Goal: Transaction & Acquisition: Book appointment/travel/reservation

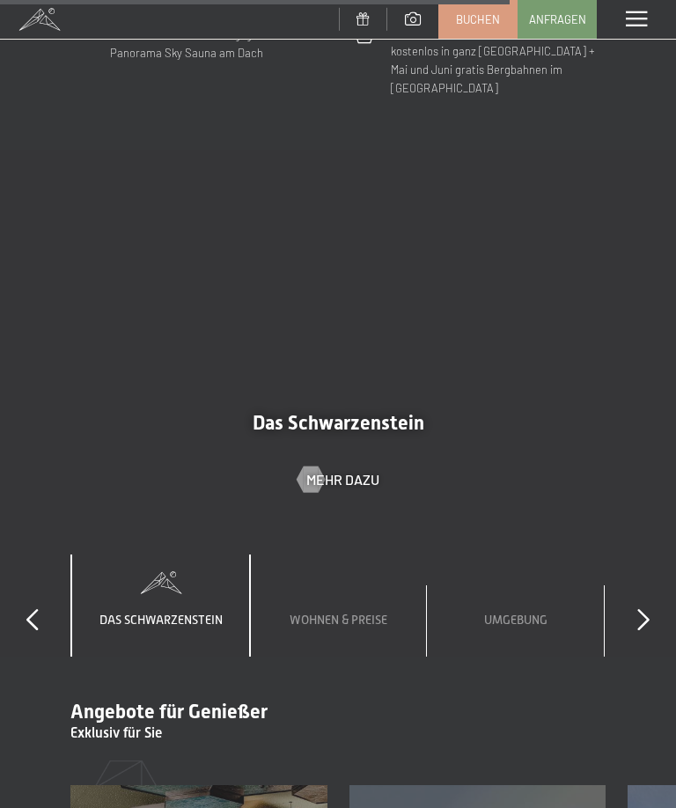
scroll to position [4805, 0]
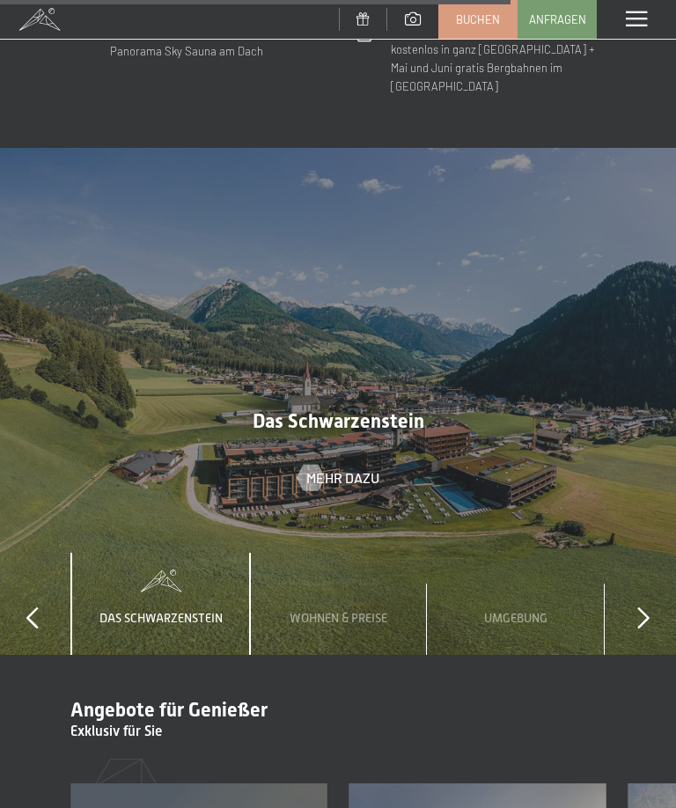
click at [363, 553] on div "Wohnen & Preise" at bounding box center [338, 604] width 124 height 103
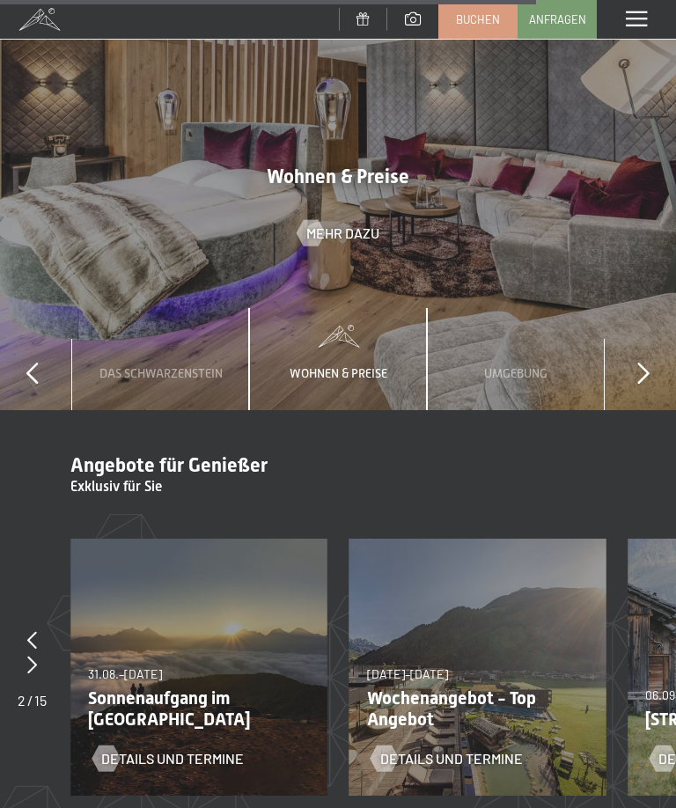
scroll to position [5050, 0]
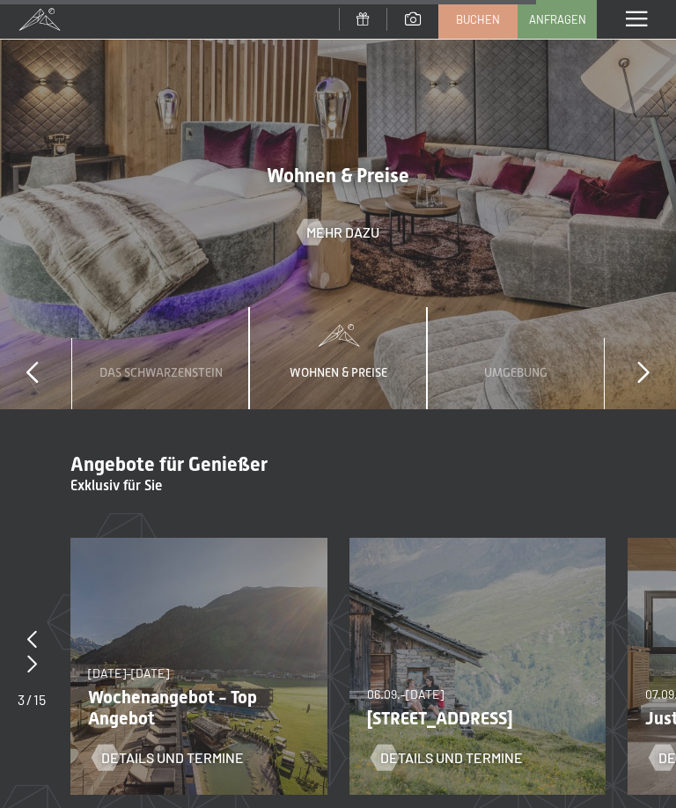
click at [250, 686] on p "Wochenangebot - Top Angebot" at bounding box center [192, 707] width 209 height 42
click at [174, 686] on p "Wochenangebot - Top Angebot" at bounding box center [192, 707] width 209 height 42
click at [228, 748] on span "Details und Termine" at bounding box center [172, 757] width 143 height 19
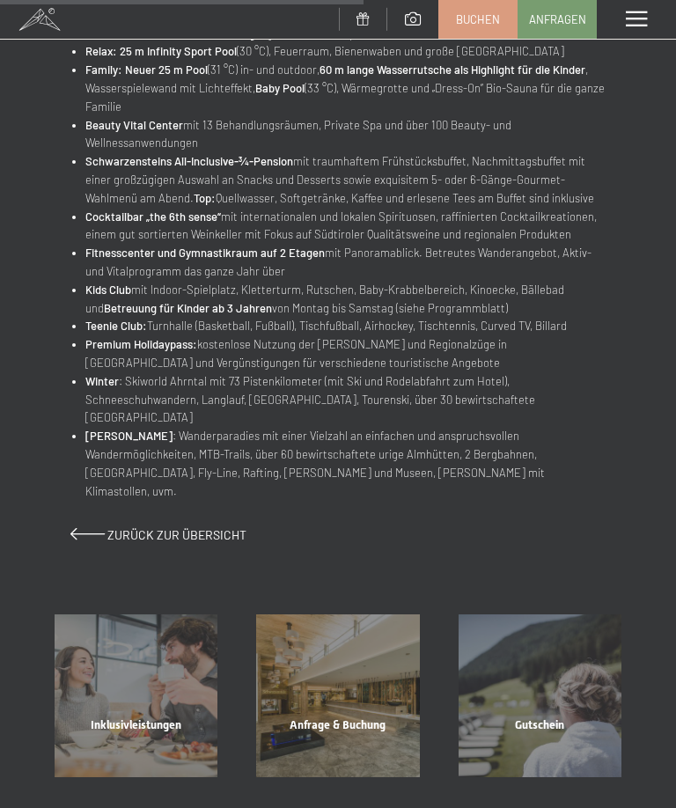
scroll to position [870, 0]
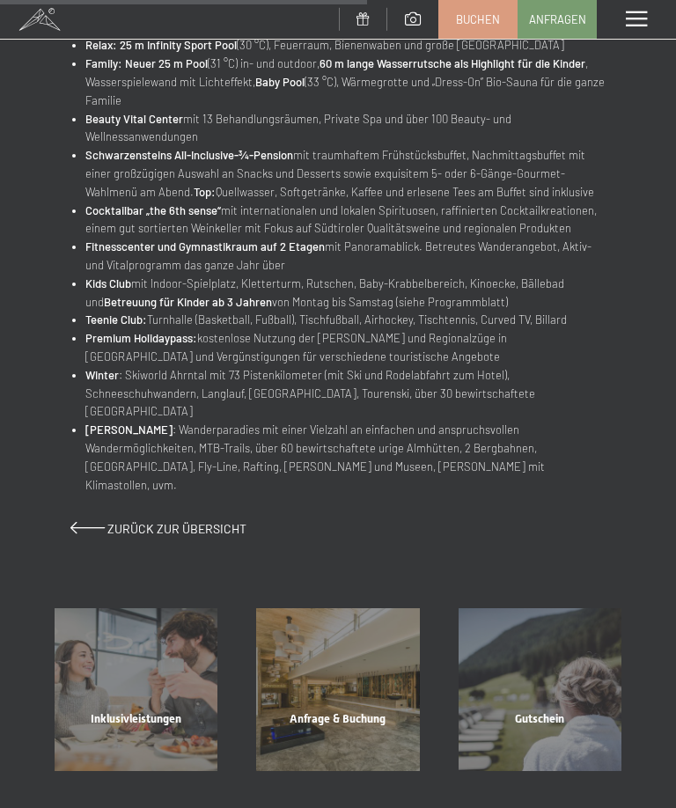
click at [180, 673] on div "Inklusivleistungen Mehr erfahren" at bounding box center [136, 689] width 202 height 163
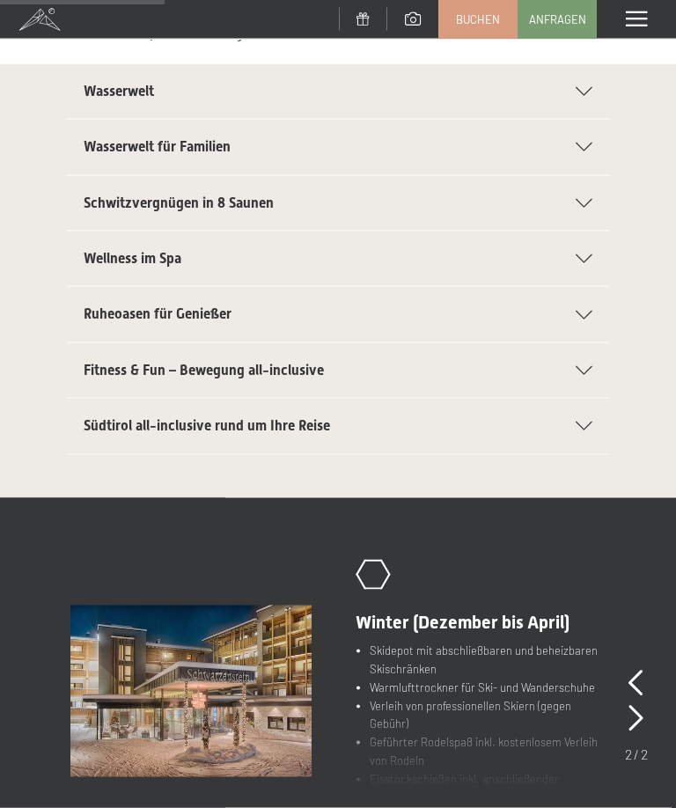
scroll to position [431, 0]
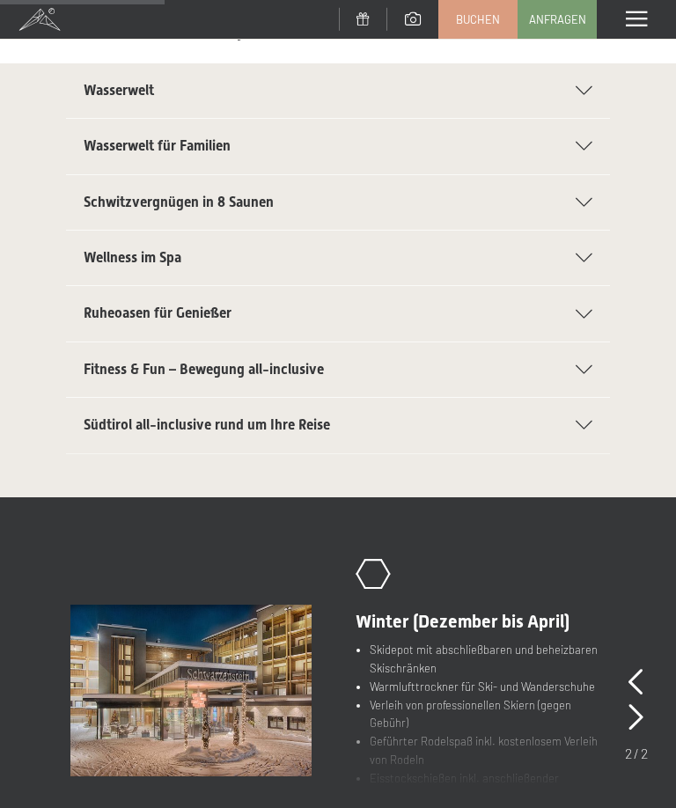
click at [373, 575] on icon ".st0{fill:none;stroke:#FFFFFF;stroke-width:2;stroke-linecap:round;stroke-miterl…" at bounding box center [373, 574] width 35 height 31
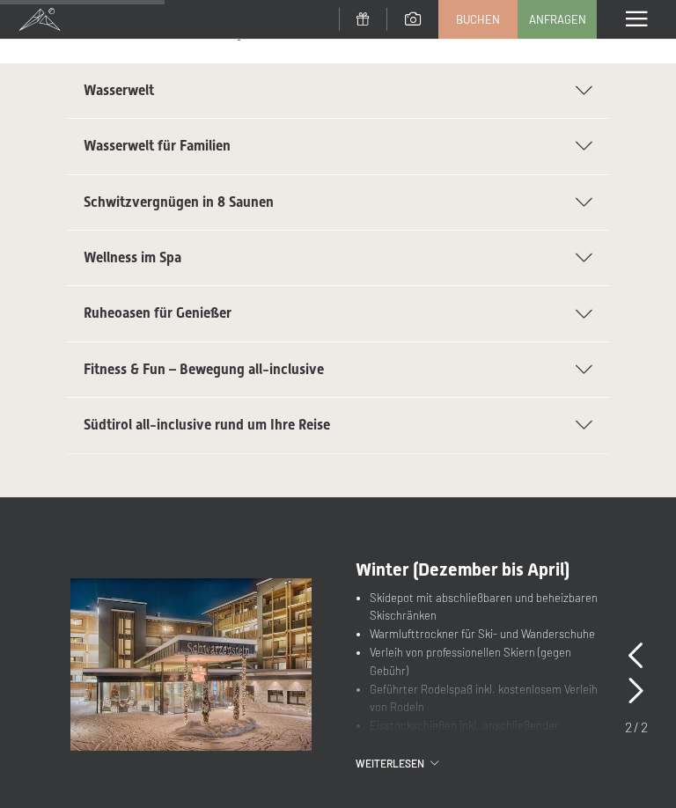
click at [641, 644] on icon at bounding box center [635, 655] width 15 height 26
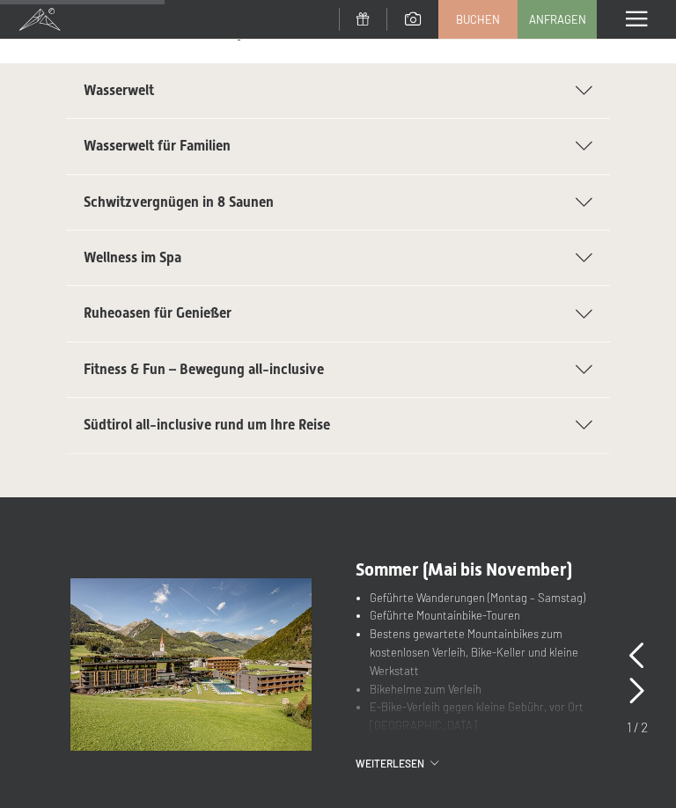
click at [524, 666] on div "Geführte Wanderungen (Montag – Samstag) Geführte Mountainbike-Touren Bestens ge…" at bounding box center [481, 664] width 250 height 150
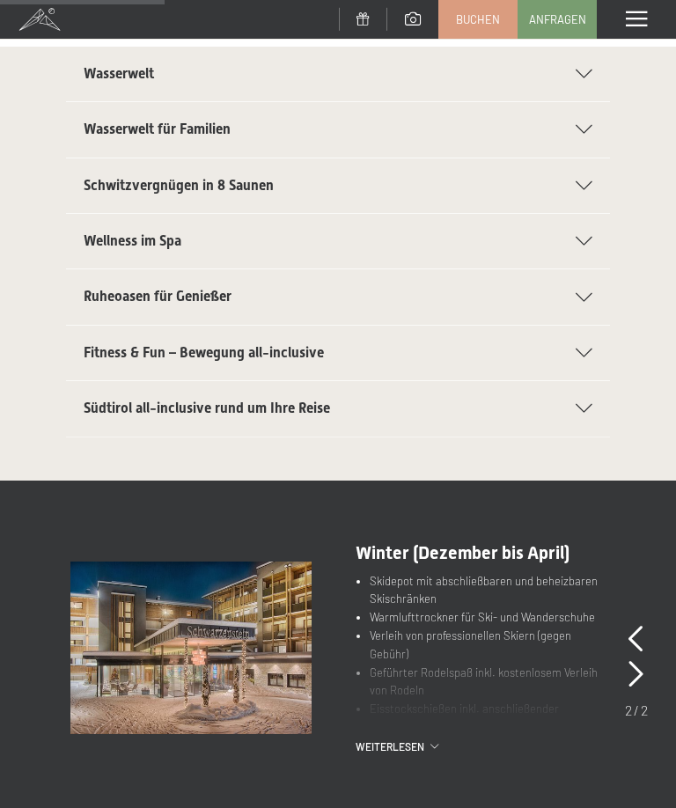
scroll to position [452, 0]
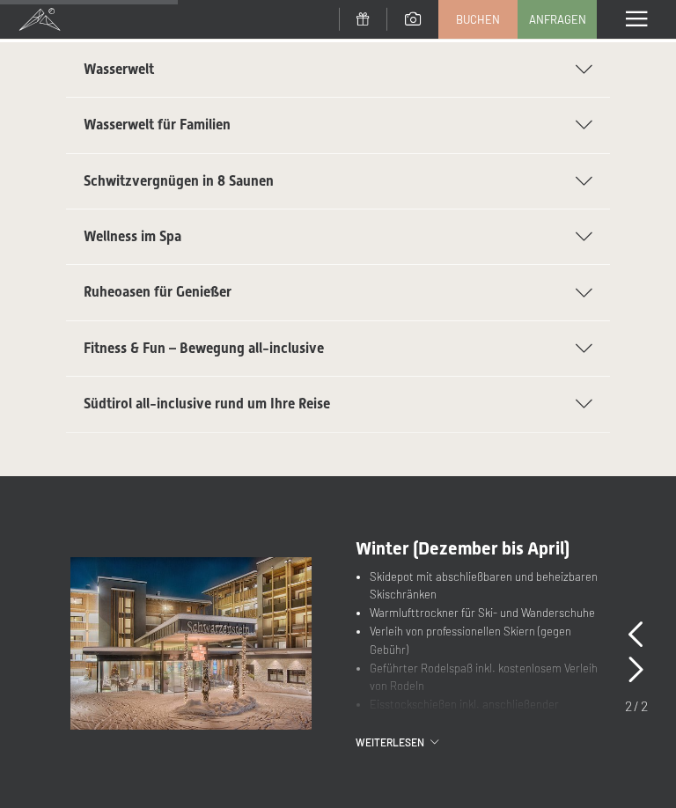
click at [638, 621] on icon at bounding box center [635, 634] width 15 height 26
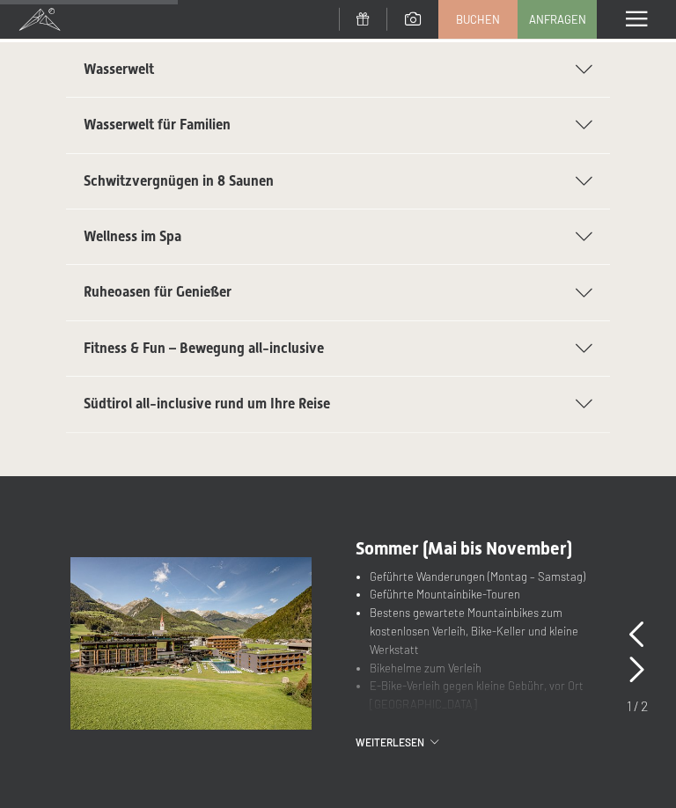
click at [640, 666] on icon at bounding box center [636, 669] width 15 height 26
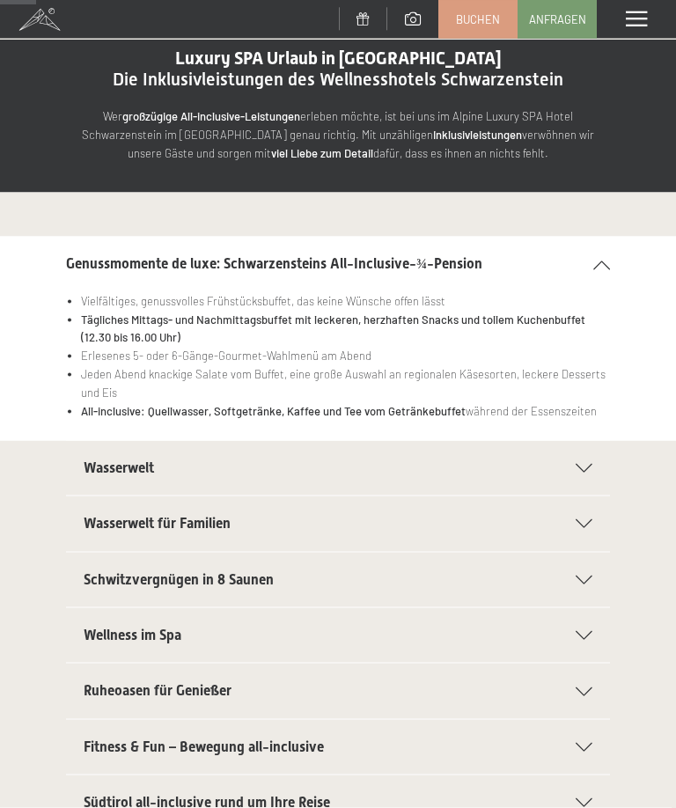
scroll to position [0, 0]
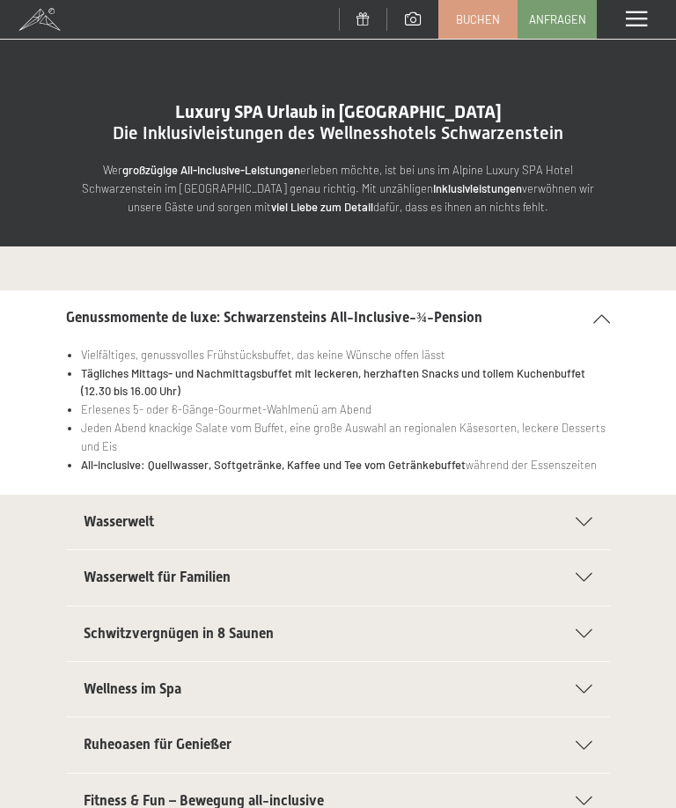
click at [631, 18] on span at bounding box center [636, 19] width 21 height 16
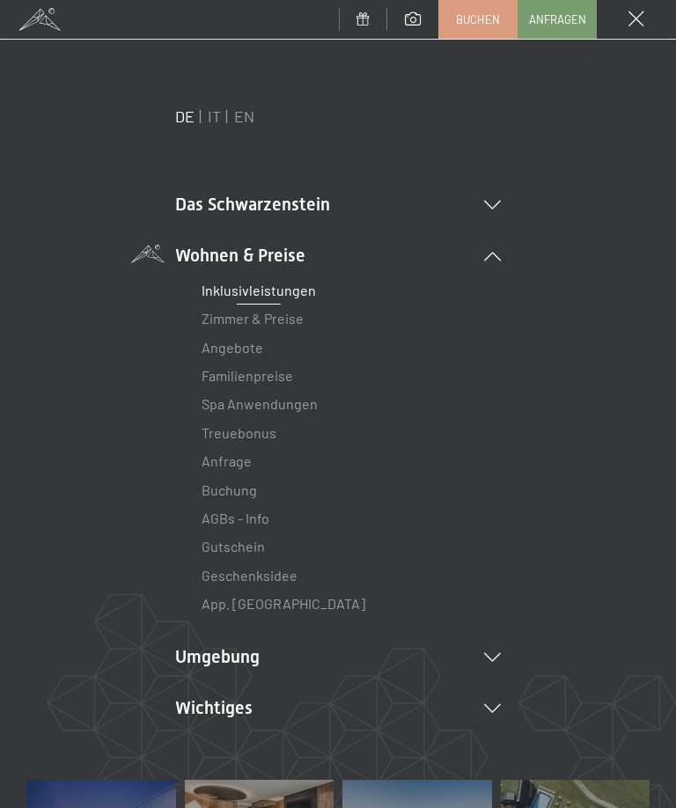
click at [257, 349] on link "Angebote" at bounding box center [233, 347] width 62 height 17
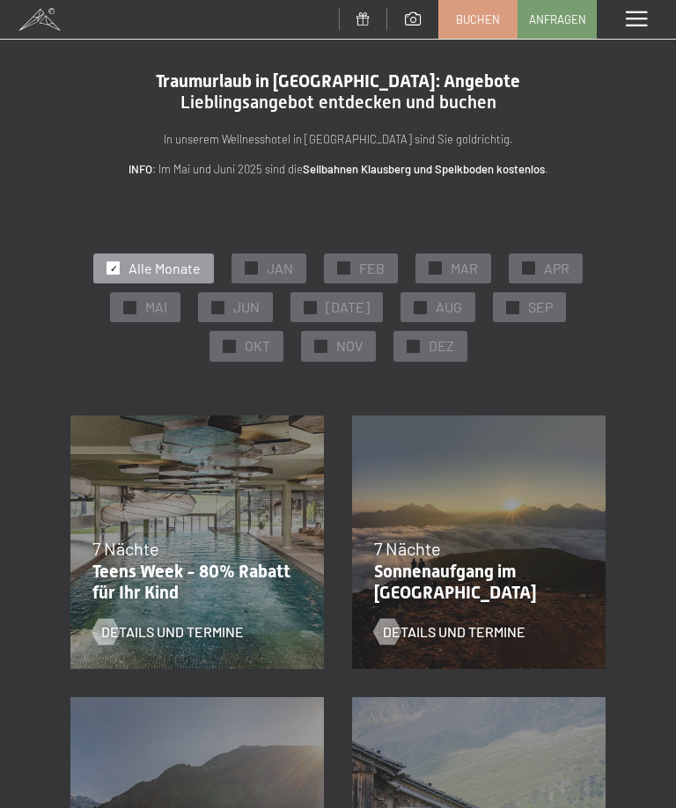
click at [528, 304] on span "SEP" at bounding box center [540, 306] width 25 height 19
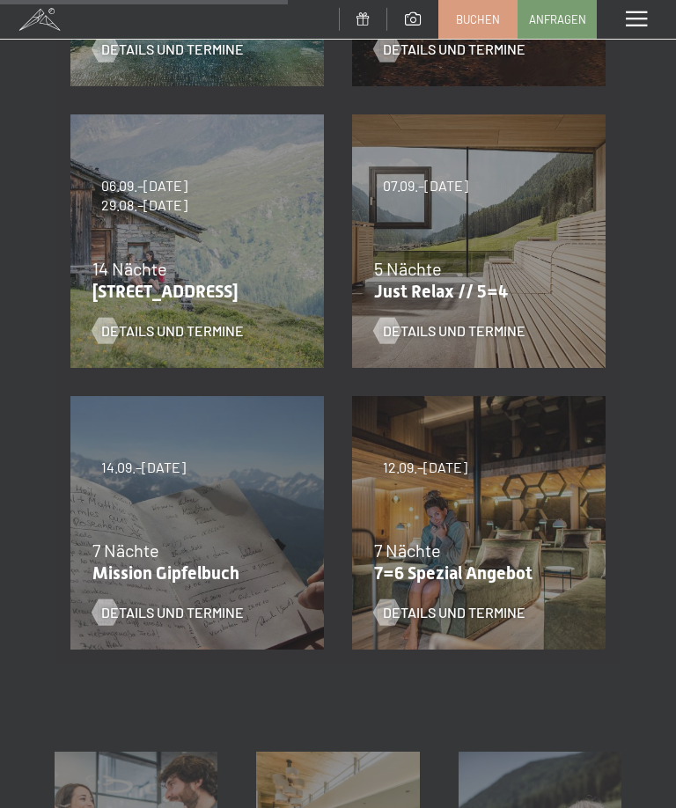
scroll to position [584, 0]
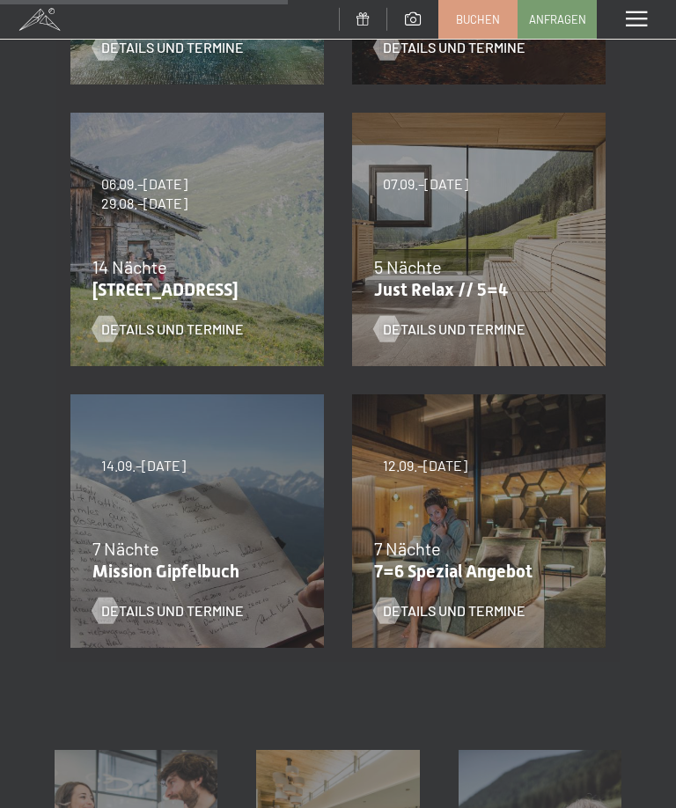
click at [499, 611] on span "Details und Termine" at bounding box center [454, 610] width 143 height 19
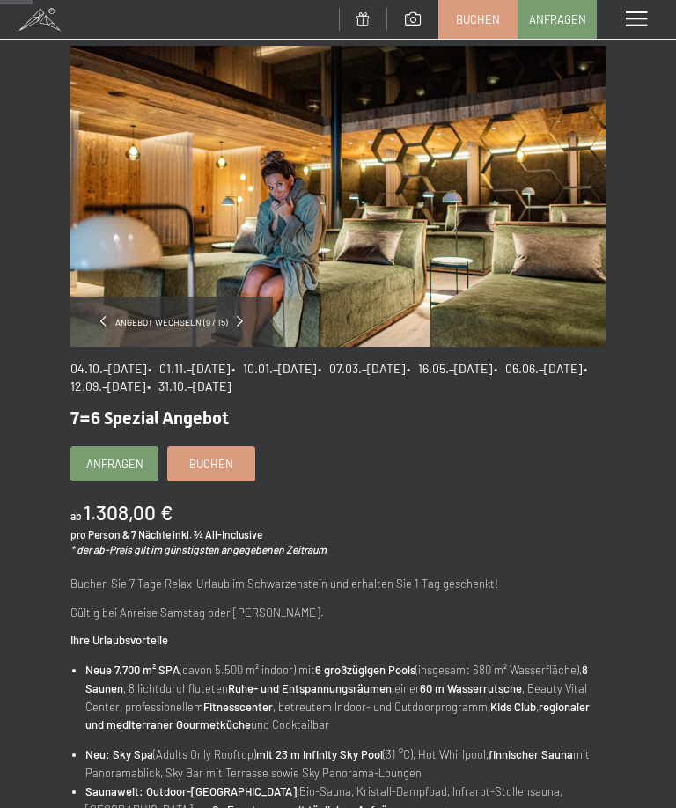
scroll to position [54, 0]
